Goal: Task Accomplishment & Management: Manage account settings

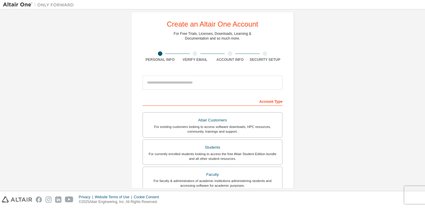
scroll to position [11, 0]
click at [177, 77] on input "email" at bounding box center [213, 82] width 140 height 14
type input "**********"
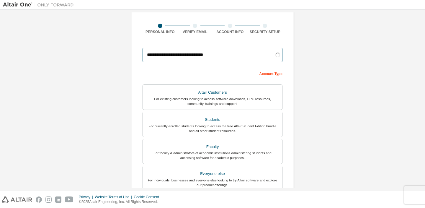
scroll to position [38, 0]
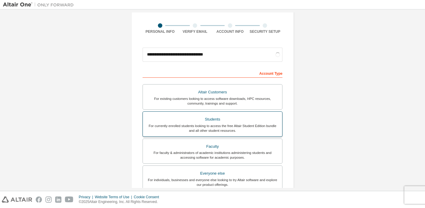
click at [177, 125] on div "For currently enrolled students looking to access the free Altair Student Editi…" at bounding box center [212, 127] width 132 height 9
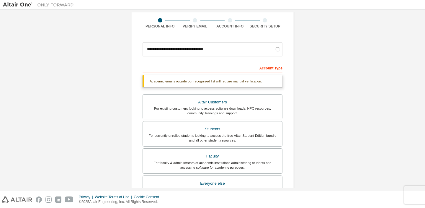
scroll to position [42, 0]
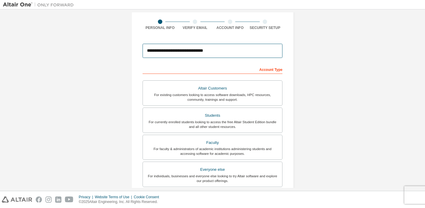
click at [195, 50] on input "**********" at bounding box center [213, 51] width 140 height 14
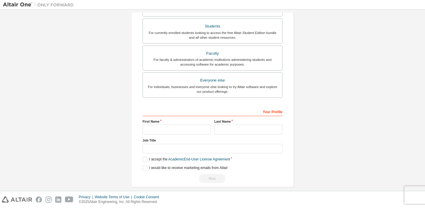
scroll to position [137, 0]
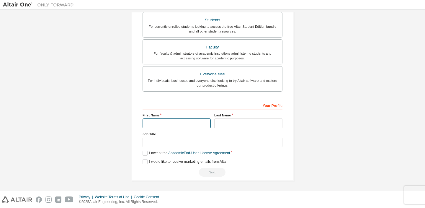
click at [155, 121] on input "text" at bounding box center [177, 123] width 68 height 10
type input "**********"
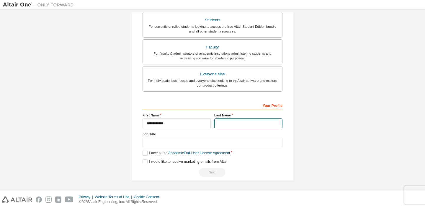
click at [220, 124] on input "text" at bounding box center [248, 123] width 68 height 10
type input "**********"
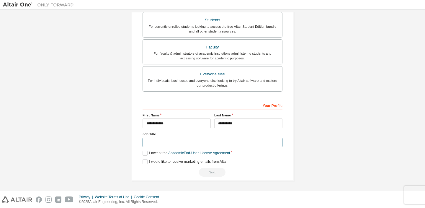
click at [154, 140] on input "text" at bounding box center [213, 143] width 140 height 10
type input "*"
type input "*******"
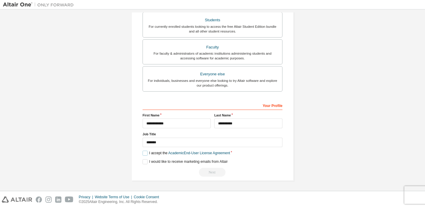
click at [148, 154] on label "I accept the Academic End-User License Agreement" at bounding box center [186, 153] width 87 height 5
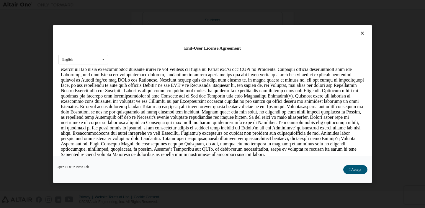
scroll to position [607, 0]
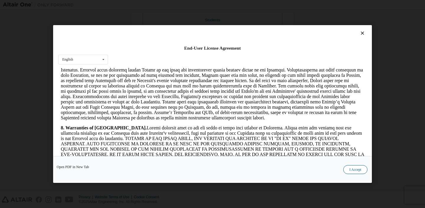
click at [356, 167] on button "I Accept" at bounding box center [355, 169] width 24 height 9
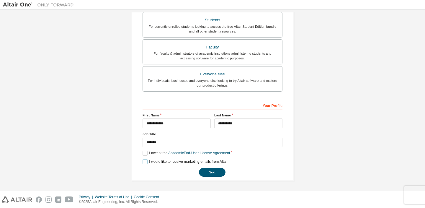
click at [144, 162] on label "I would like to receive marketing emails from Altair" at bounding box center [185, 161] width 85 height 5
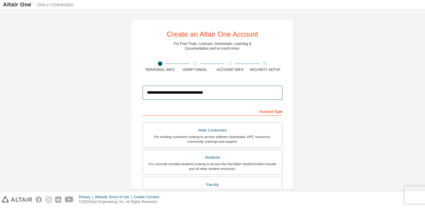
click at [169, 87] on input "**********" at bounding box center [213, 93] width 140 height 14
click at [169, 95] on input "**********" at bounding box center [213, 93] width 140 height 14
click at [184, 91] on input "**********" at bounding box center [213, 92] width 140 height 14
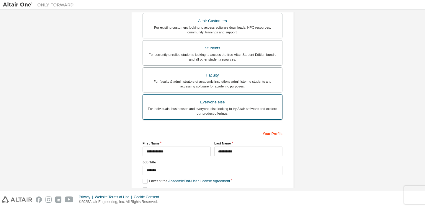
scroll to position [137, 0]
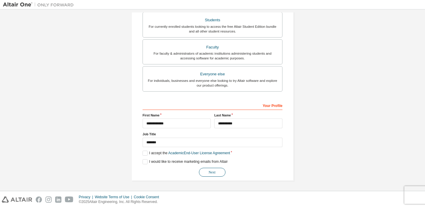
click at [211, 171] on button "Next" at bounding box center [212, 172] width 27 height 9
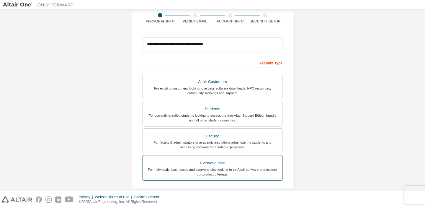
scroll to position [0, 0]
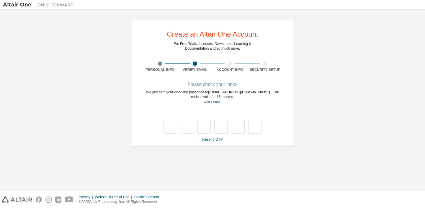
type input "*"
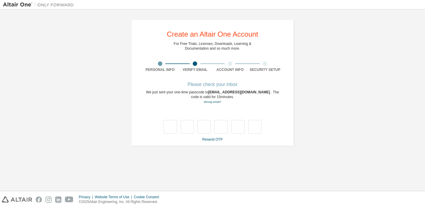
type input "*"
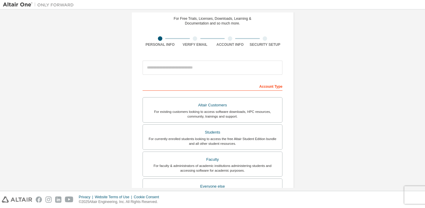
scroll to position [28, 0]
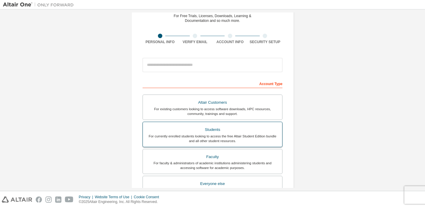
click at [195, 131] on div "Students" at bounding box center [212, 129] width 132 height 8
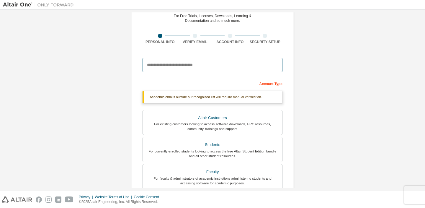
click at [182, 67] on input "email" at bounding box center [213, 65] width 140 height 14
type input "**********"
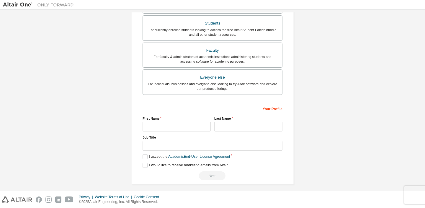
scroll to position [156, 0]
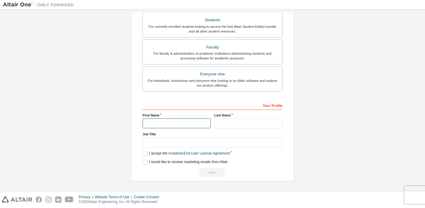
click at [176, 120] on input "text" at bounding box center [177, 123] width 68 height 10
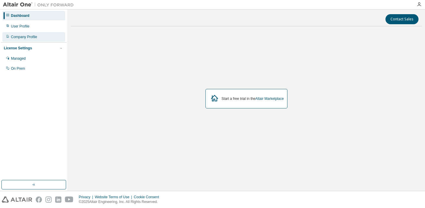
click at [24, 38] on div "Company Profile" at bounding box center [24, 37] width 26 height 5
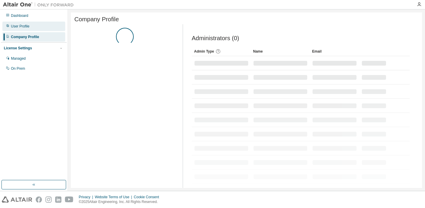
click at [22, 25] on div "User Profile" at bounding box center [20, 26] width 19 height 5
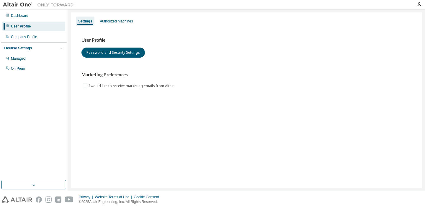
click at [19, 51] on div "License Settings" at bounding box center [34, 47] width 60 height 5
click at [19, 65] on div "Dashboard User Profile Company Profile License Settings Managed On Prem" at bounding box center [34, 94] width 66 height 169
click at [41, 48] on div "License Settings" at bounding box center [34, 47] width 60 height 5
click at [24, 59] on div "Managed" at bounding box center [18, 58] width 15 height 5
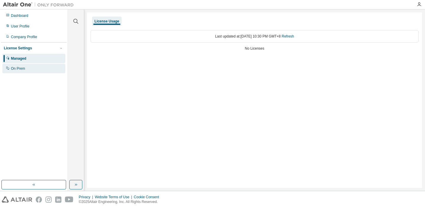
click at [29, 68] on div "On Prem" at bounding box center [33, 68] width 63 height 9
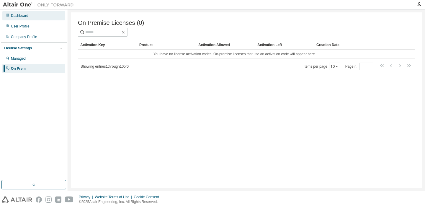
click at [21, 17] on div "Dashboard" at bounding box center [19, 15] width 17 height 5
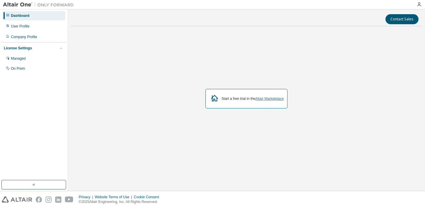
click at [256, 98] on link "Altair Marketplace" at bounding box center [269, 99] width 28 height 4
click at [14, 26] on div "User Profile" at bounding box center [20, 26] width 19 height 5
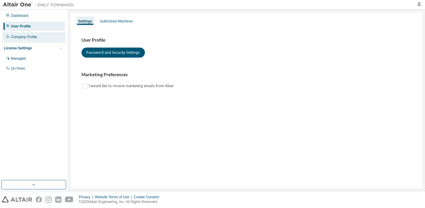
click at [16, 37] on div "Company Profile" at bounding box center [24, 37] width 26 height 5
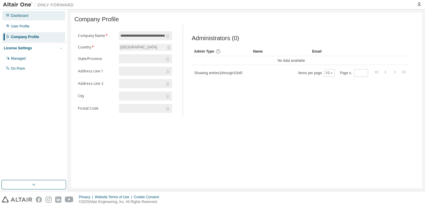
click at [17, 17] on div "Dashboard" at bounding box center [19, 15] width 17 height 5
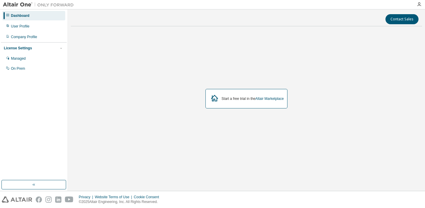
click at [223, 97] on div "Start a free trial in the Altair Marketplace" at bounding box center [253, 98] width 62 height 5
click at [265, 99] on link "Altair Marketplace" at bounding box center [269, 99] width 28 height 4
